Goal: Navigation & Orientation: Find specific page/section

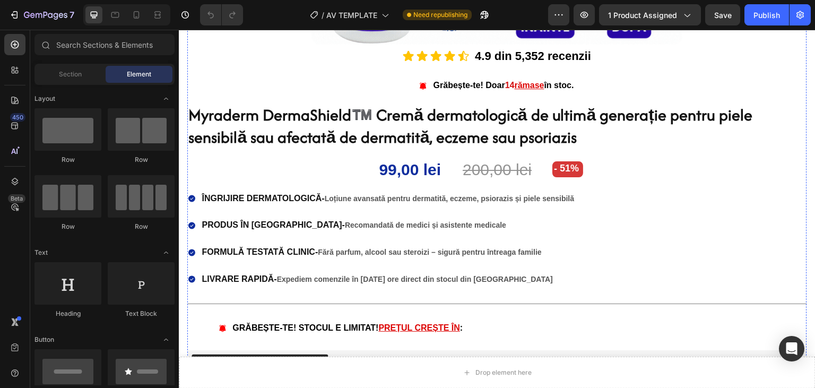
scroll to position [443, 0]
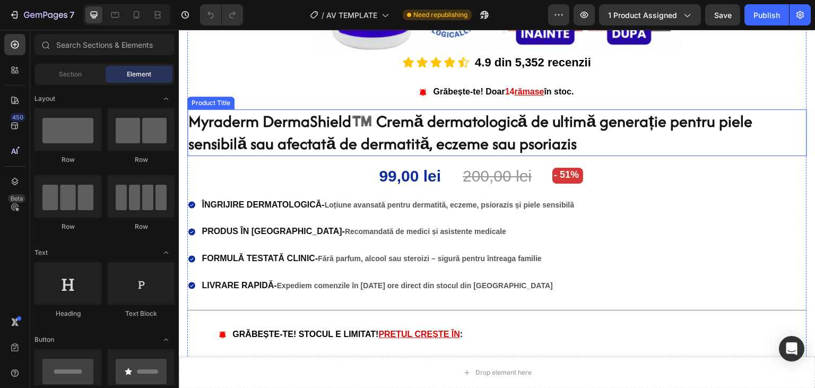
click at [605, 149] on h1 "Myraderm DermaShield™️ Cremă dermatologică de ultimă generație pentru piele sen…" at bounding box center [497, 132] width 620 height 46
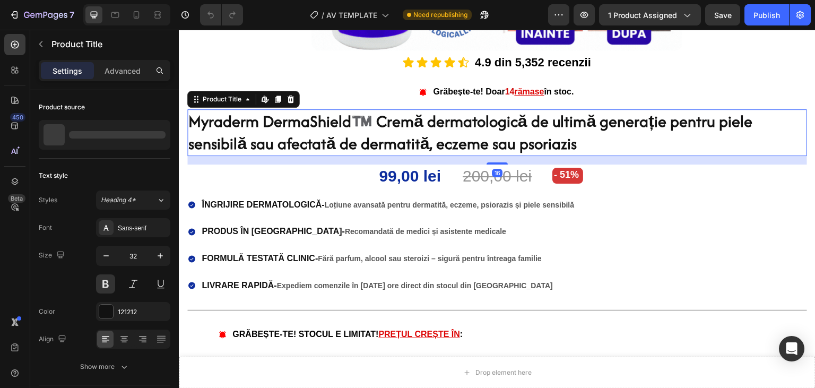
click at [605, 149] on h1 "Myraderm DermaShield™️ Cremă dermatologică de ultimă generație pentru piele sen…" at bounding box center [497, 132] width 620 height 46
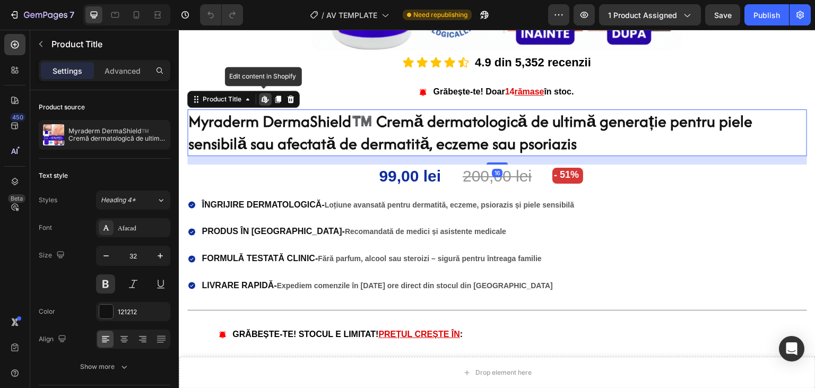
click at [605, 149] on h1 "Myraderm DermaShield™️ Cremă dermatologică de ultimă generație pentru piele sen…" at bounding box center [497, 132] width 620 height 46
click at [605, 149] on div "Icon Icon Icon Icon Icon Icon List 4.9 din 5,352 recenzii Text Block Row Grăbeș…" at bounding box center [497, 292] width 620 height 483
click at [626, 137] on h1 "Myraderm DermaShield™️ Cremă dermatologică de ultimă generație pentru piele sen…" at bounding box center [497, 132] width 620 height 46
click at [598, 137] on h1 "Myraderm DermaShield™️ Cremă dermatologică de ultimă generație pentru piele sen…" at bounding box center [497, 132] width 620 height 46
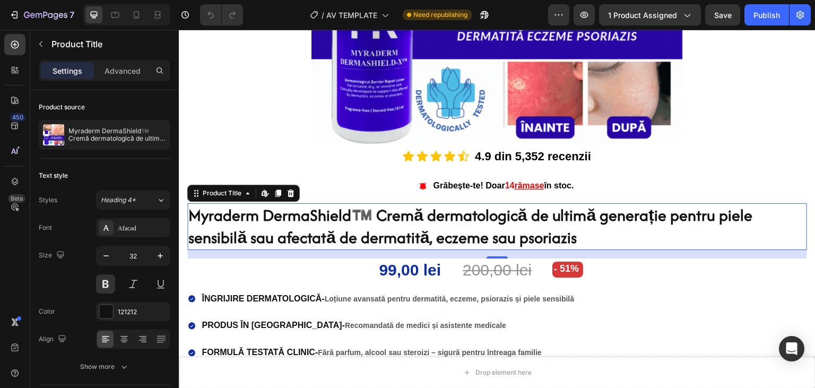
scroll to position [333, 0]
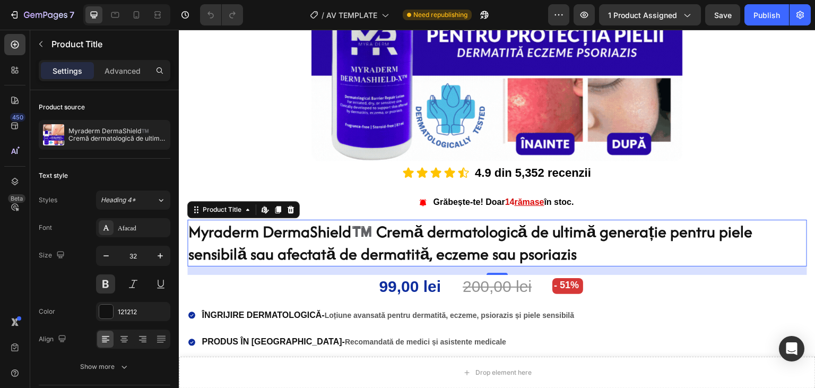
click at [618, 235] on h1 "Myraderm DermaShield™️ Cremă dermatologică de ultimă generație pentru piele sen…" at bounding box center [497, 243] width 620 height 46
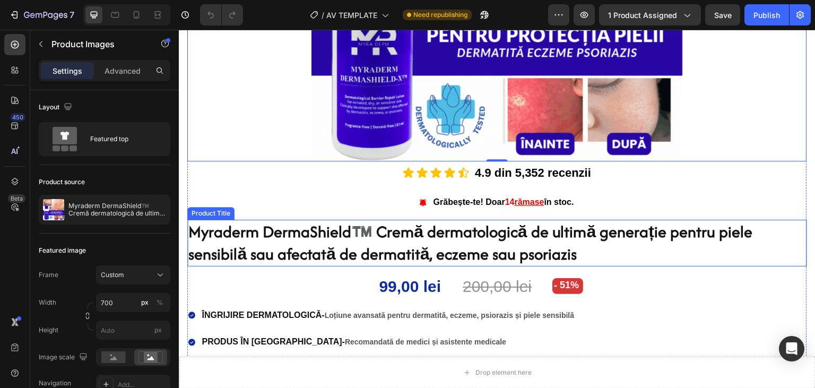
click at [669, 235] on h1 "Myraderm DermaShield™️ Cremă dermatologică de ultimă generație pentru piele sen…" at bounding box center [497, 243] width 620 height 46
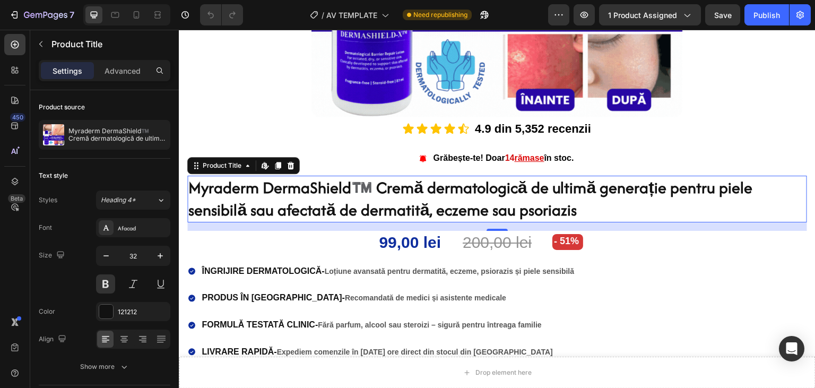
scroll to position [377, 0]
click at [591, 212] on h1 "Myraderm DermaShield™️ Cremă dermatologică de ultimă generație pentru piele sen…" at bounding box center [497, 198] width 620 height 46
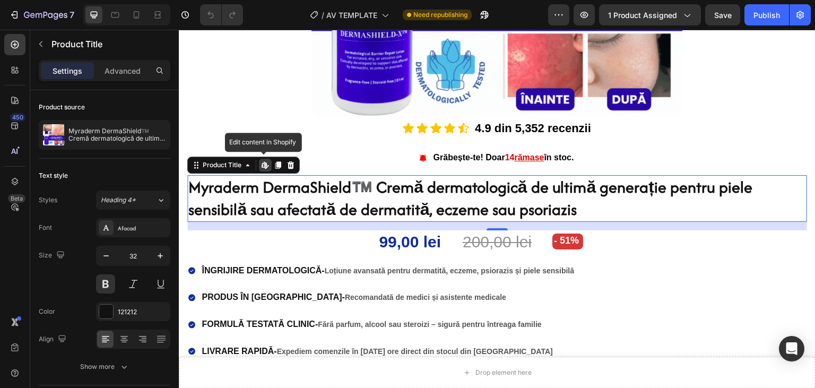
click at [631, 202] on h1 "Myraderm DermaShield™️ Cremă dermatologică de ultimă generație pentru piele sen…" at bounding box center [497, 198] width 620 height 46
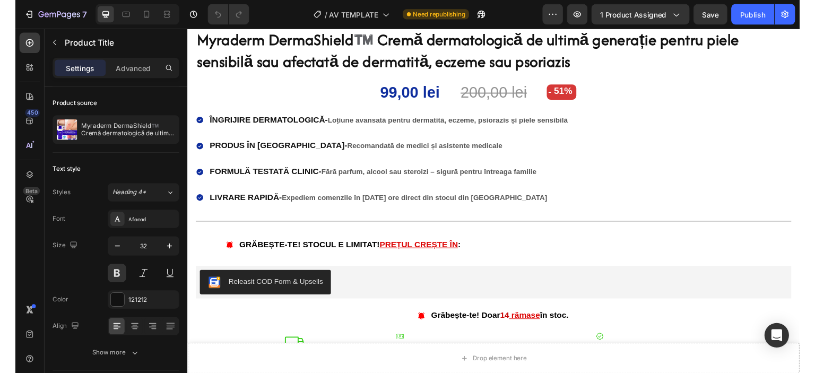
scroll to position [522, 0]
